Goal: Complete application form: Complete application form

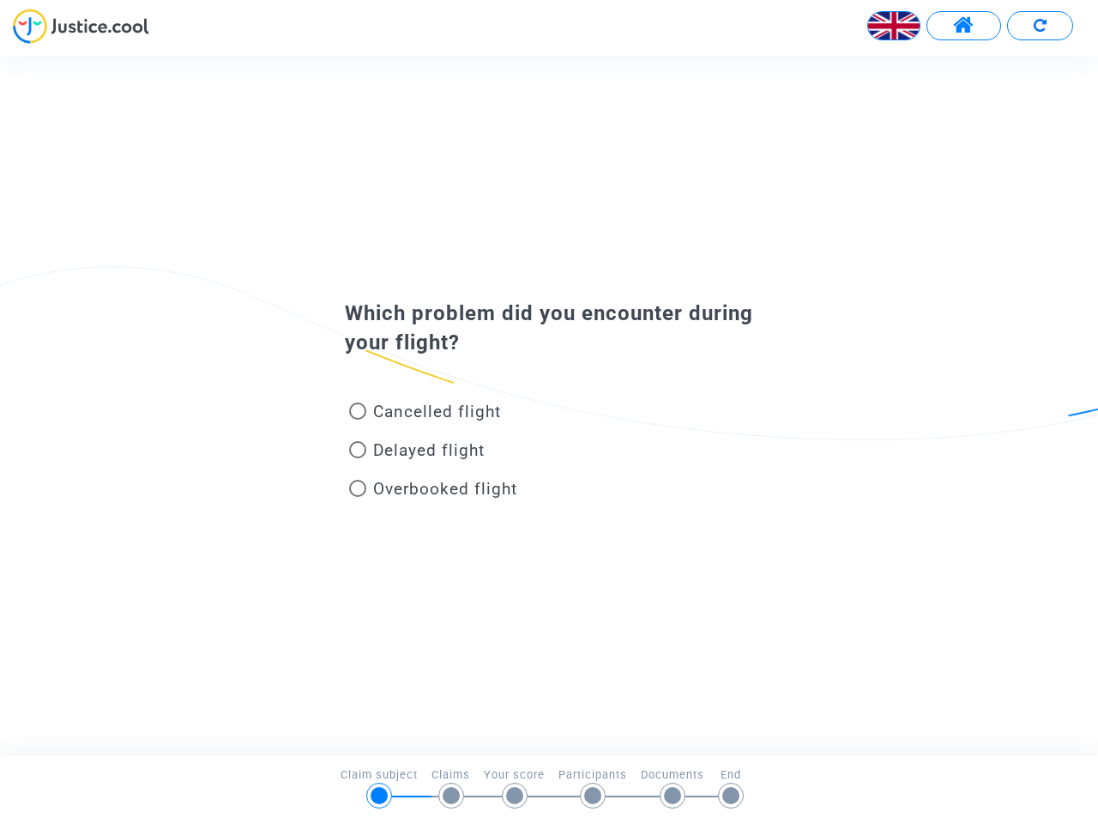
click at [894, 26] on img at bounding box center [893, 25] width 51 height 51
click at [964, 26] on span at bounding box center [963, 26] width 21 height 22
click at [1040, 26] on div at bounding box center [549, 32] width 1098 height 47
click at [549, 405] on div "Cancelled flight" at bounding box center [521, 415] width 378 height 39
click at [425, 414] on span "Cancelled flight" at bounding box center [437, 412] width 128 height 20
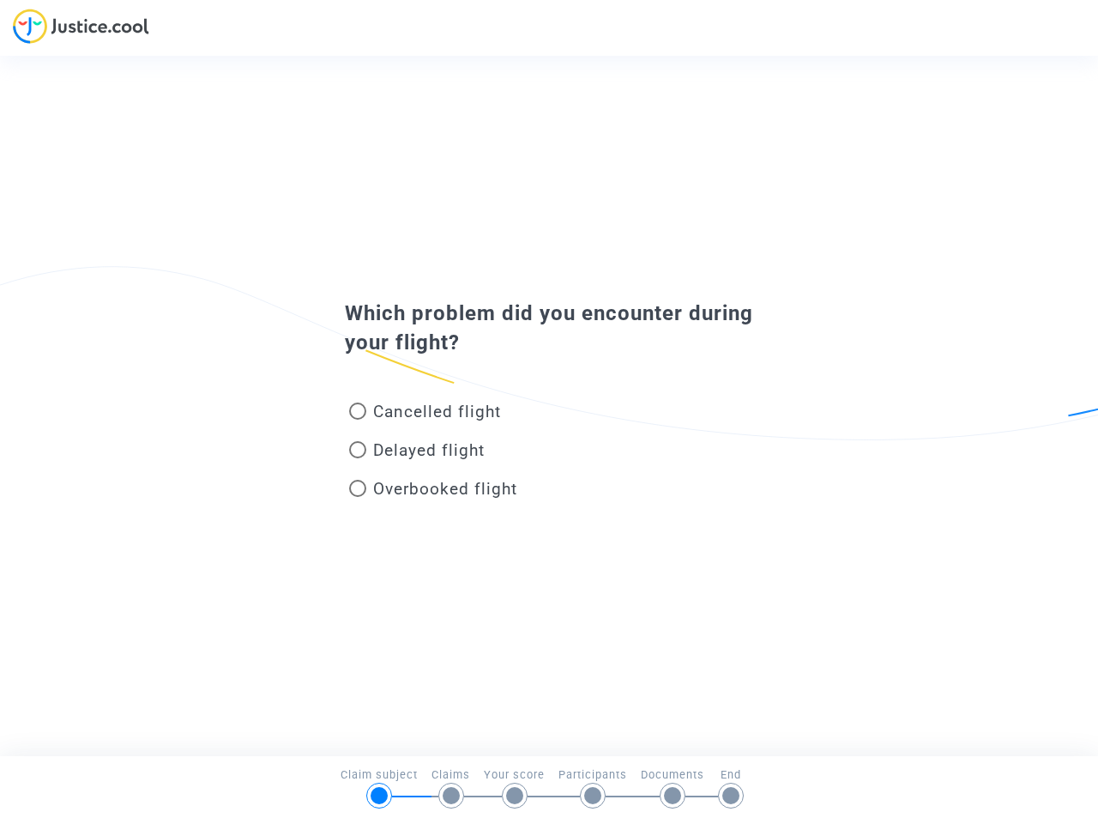
click at [358, 420] on input "Cancelled flight" at bounding box center [357, 420] width 1 height 1
radio input "true"
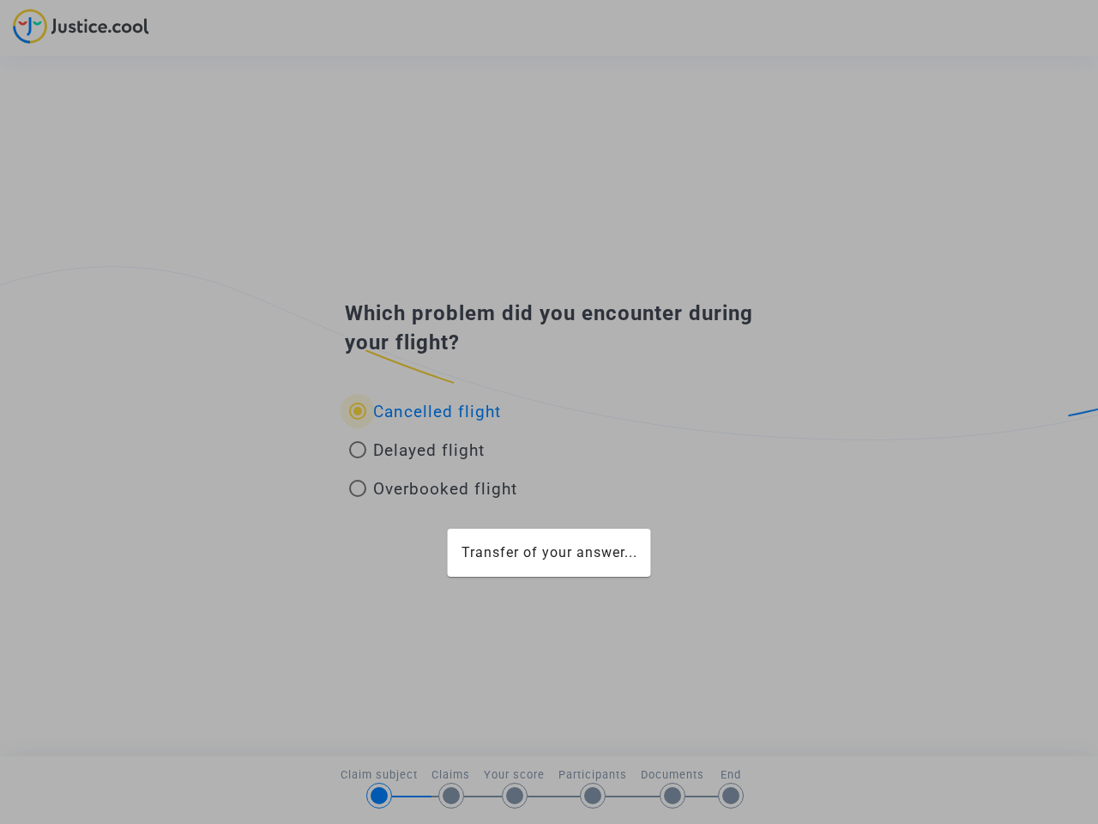
click at [448, 529] on mat-card "Transfer of your answer..." at bounding box center [549, 553] width 203 height 48
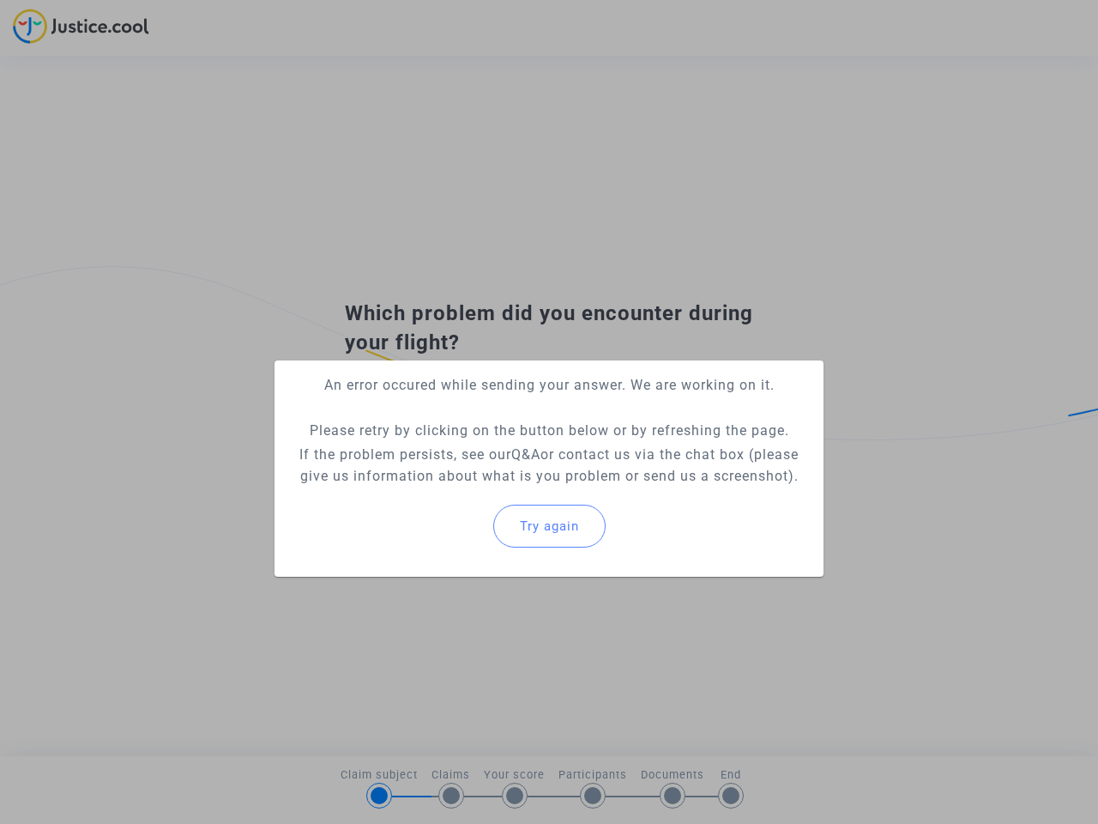
click at [417, 453] on p "If the problem persists, see our Q&A or contact us via the chat box (please giv…" at bounding box center [549, 465] width 522 height 43
click at [417, 450] on p "If the problem persists, see our Q&A or contact us via the chat box (please giv…" at bounding box center [549, 465] width 522 height 43
click at [433, 492] on div "Try again" at bounding box center [549, 526] width 522 height 74
click at [433, 488] on mat-card "An error occured while sending your answer. We are working on it. Please retry …" at bounding box center [549, 468] width 549 height 216
